Goal: Transaction & Acquisition: Obtain resource

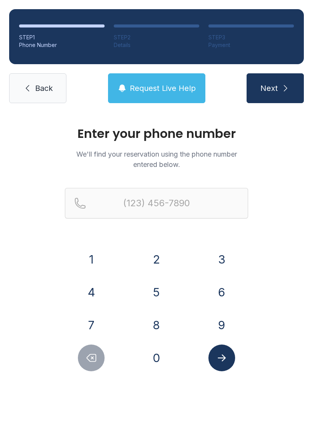
click at [224, 261] on button "3" at bounding box center [221, 259] width 27 height 27
click at [158, 326] on button "8" at bounding box center [156, 325] width 27 height 27
click at [224, 291] on button "6" at bounding box center [221, 292] width 27 height 27
click at [224, 263] on button "3" at bounding box center [221, 259] width 27 height 27
click at [94, 292] on button "4" at bounding box center [91, 292] width 27 height 27
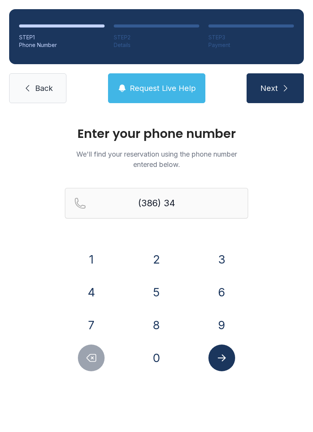
click at [224, 255] on button "3" at bounding box center [221, 259] width 27 height 27
click at [226, 322] on button "9" at bounding box center [221, 325] width 27 height 27
click at [155, 321] on button "8" at bounding box center [156, 325] width 27 height 27
click at [156, 256] on button "2" at bounding box center [156, 259] width 27 height 27
click at [160, 327] on button "8" at bounding box center [156, 325] width 27 height 27
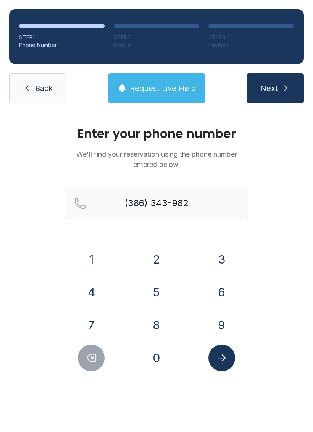
type input "[PHONE_NUMBER]"
click at [281, 80] on button "Next" at bounding box center [275, 88] width 57 height 30
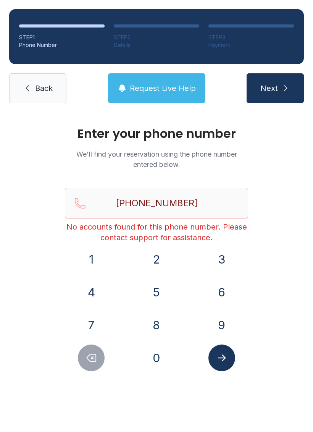
click at [35, 89] on span "Back" at bounding box center [44, 88] width 18 height 11
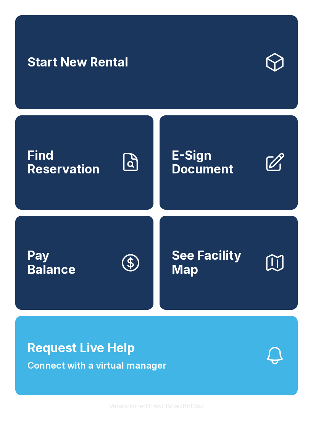
click at [162, 50] on link "Start New Rental" at bounding box center [156, 62] width 283 height 94
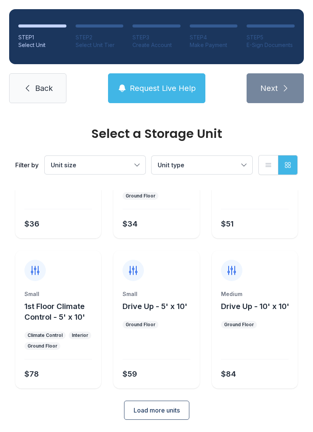
scroll to position [91, 0]
click at [163, 405] on button "Load more units" at bounding box center [156, 410] width 65 height 19
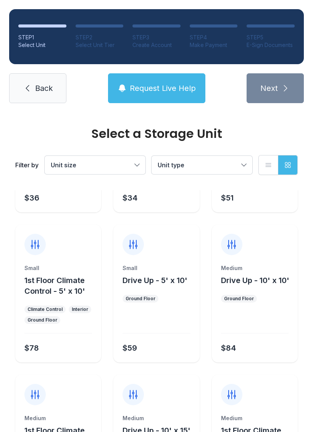
scroll to position [117, 0]
click at [163, 91] on span "Request Live Help" at bounding box center [163, 88] width 66 height 11
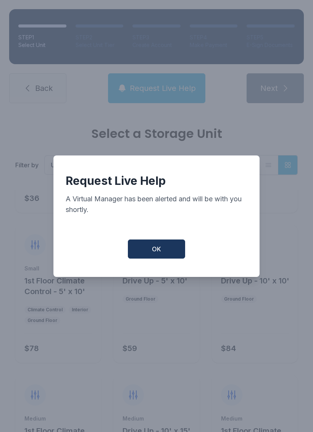
click at [160, 254] on span "OK" at bounding box center [156, 248] width 9 height 9
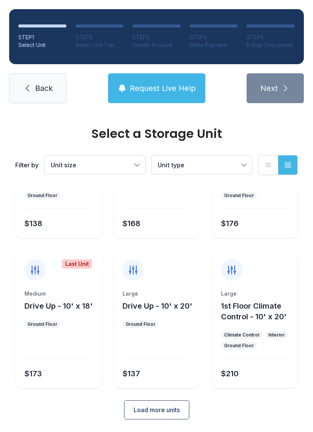
scroll to position [391, 0]
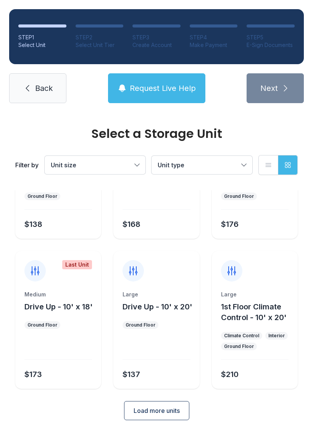
click at [161, 412] on span "Load more units" at bounding box center [157, 410] width 46 height 9
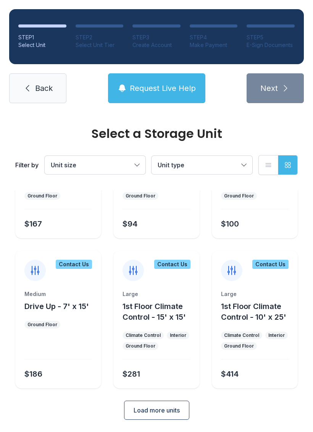
scroll to position [670, 0]
click at [157, 414] on span "Load more units" at bounding box center [157, 410] width 46 height 9
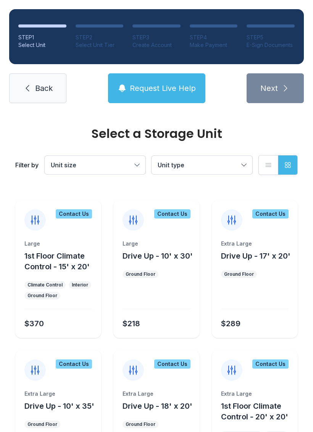
scroll to position [871, 0]
click at [272, 35] on div "STEP 5" at bounding box center [271, 38] width 48 height 8
click at [257, 34] on div "STEP 5" at bounding box center [271, 38] width 48 height 8
click at [40, 87] on span "Back" at bounding box center [44, 88] width 18 height 11
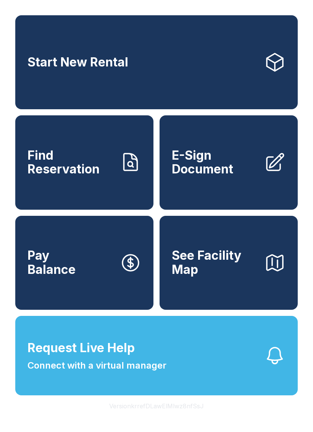
click at [223, 176] on span "E-Sign Document" at bounding box center [215, 163] width 86 height 28
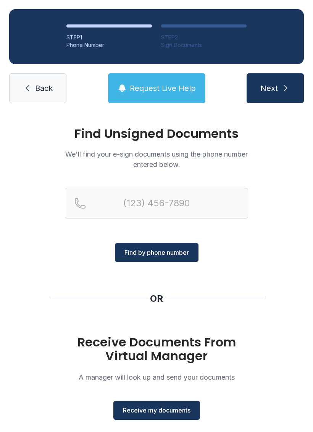
click at [172, 408] on span "Receive my documents" at bounding box center [157, 409] width 68 height 9
